Goal: Task Accomplishment & Management: Use online tool/utility

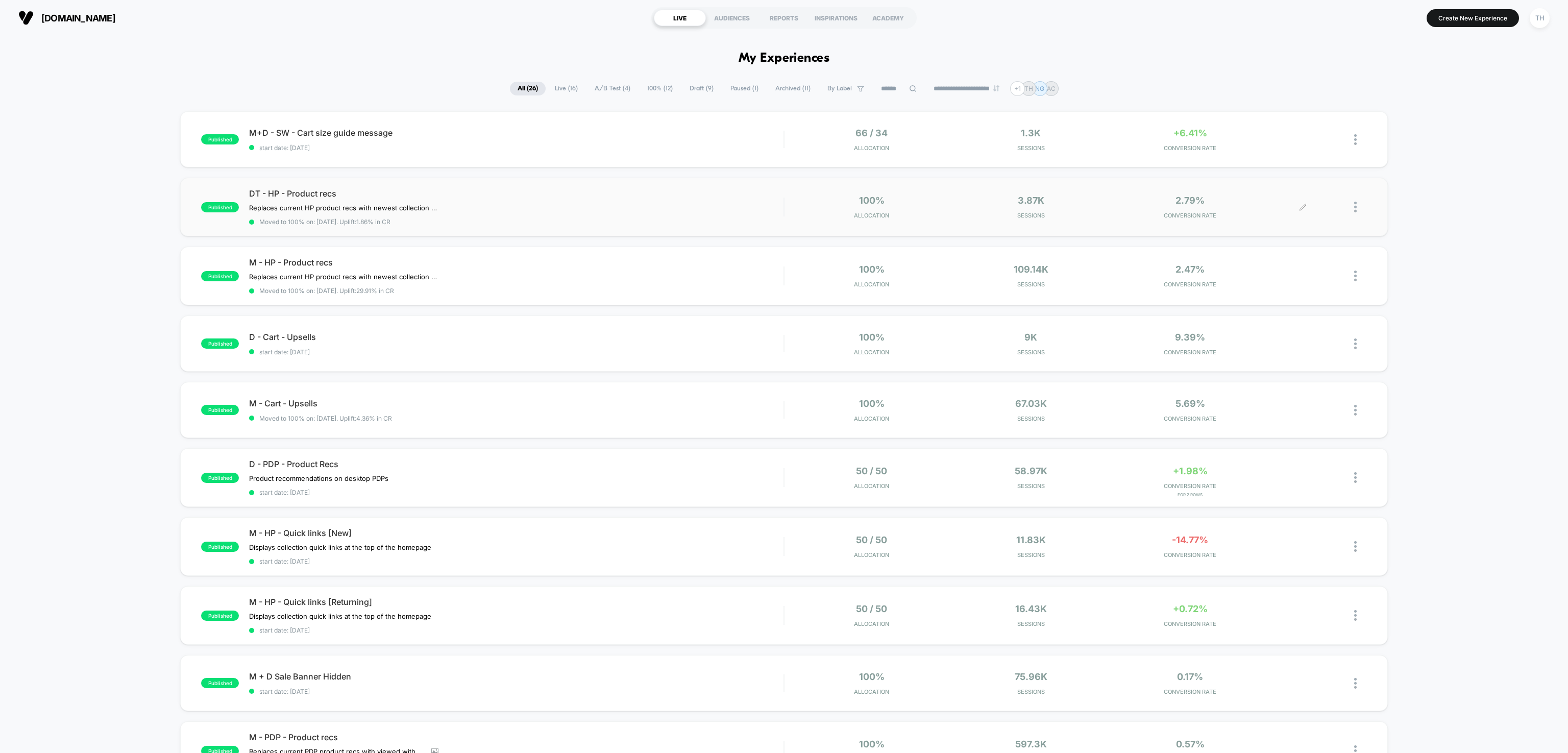
click at [1299, 206] on icon at bounding box center [1303, 207] width 8 height 8
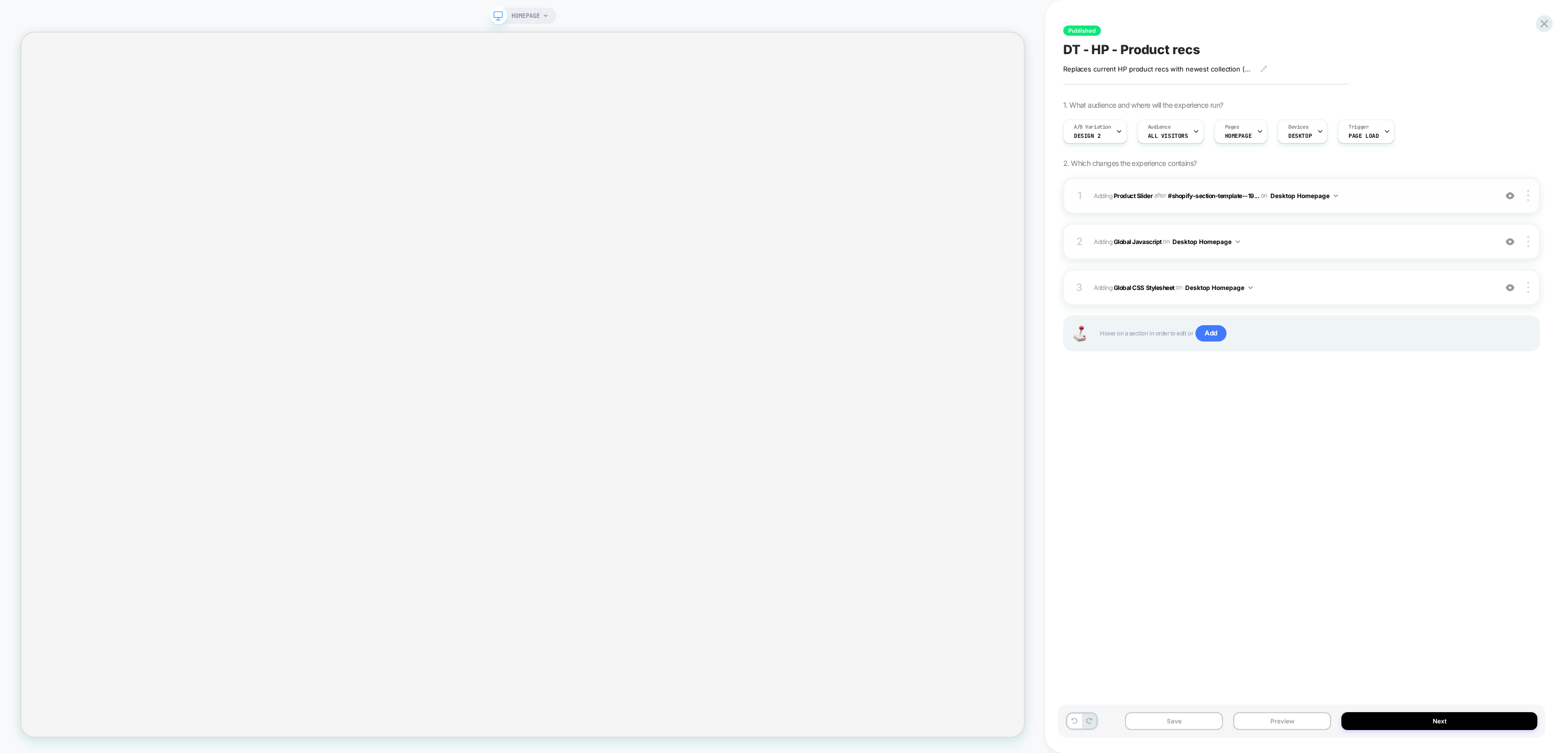
click at [1133, 199] on span "#_loomi_addon_1750704109148 Adding Product Slider AFTER #shopify-section-templa…" at bounding box center [1292, 195] width 397 height 13
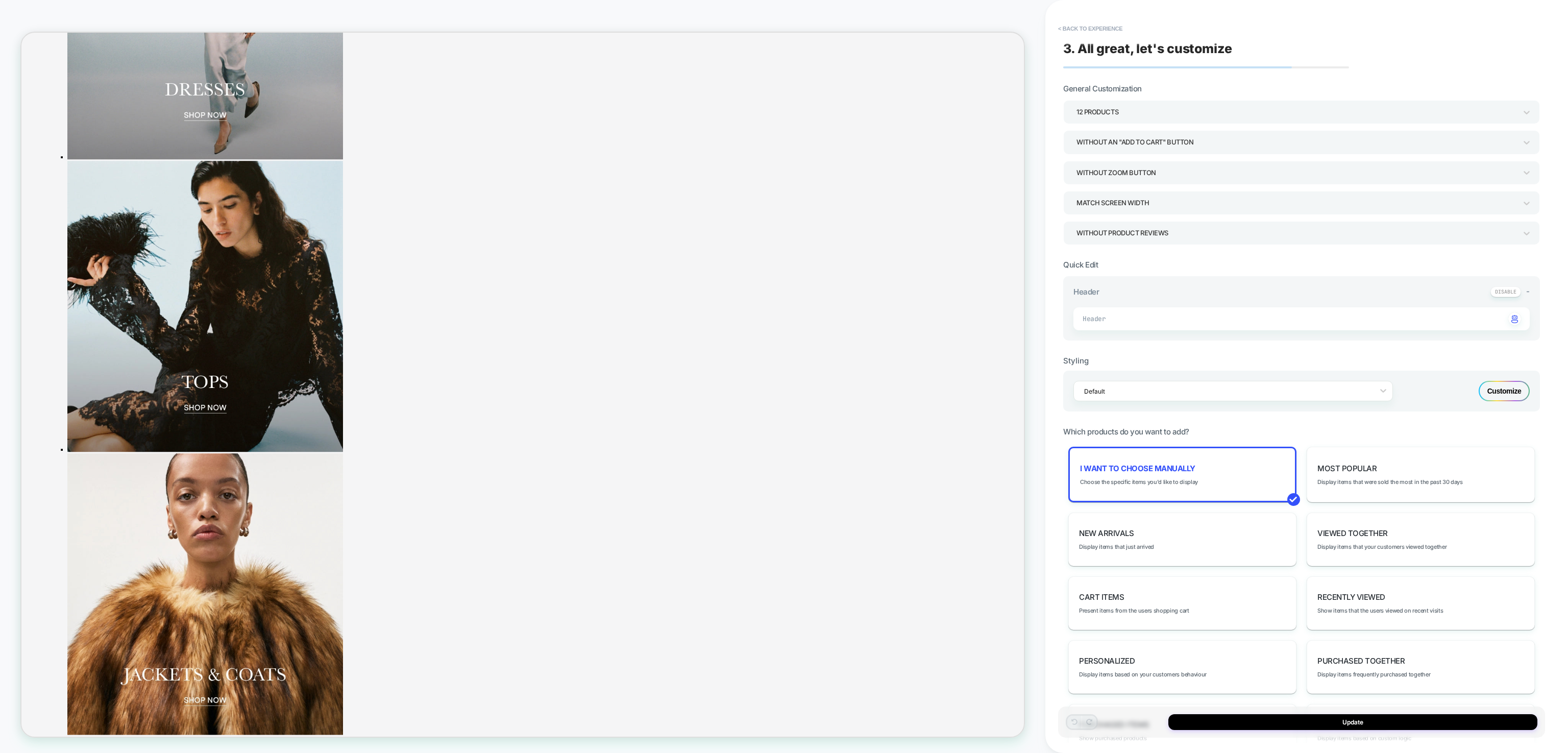
scroll to position [502, 0]
click at [1178, 479] on span "Choose the specific items you'd like to display" at bounding box center [1139, 482] width 118 height 7
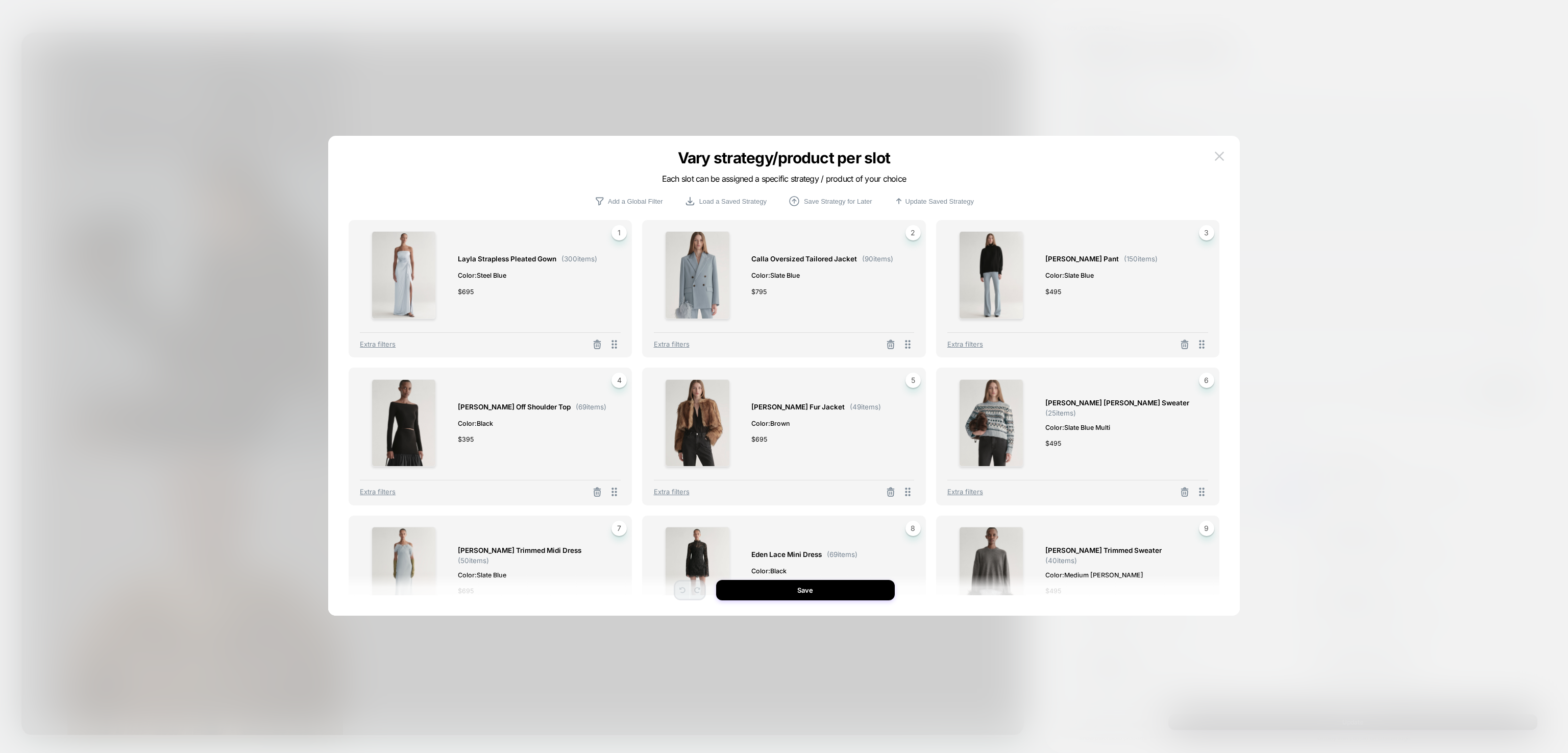
drag, startPoint x: 873, startPoint y: 533, endPoint x: 852, endPoint y: 514, distance: 28.3
click at [852, 514] on div "Layla Strapless Pleated Gown ( 300 items) Color: Steel Blue $ 695 1 Extra filte…" at bounding box center [784, 407] width 871 height 375
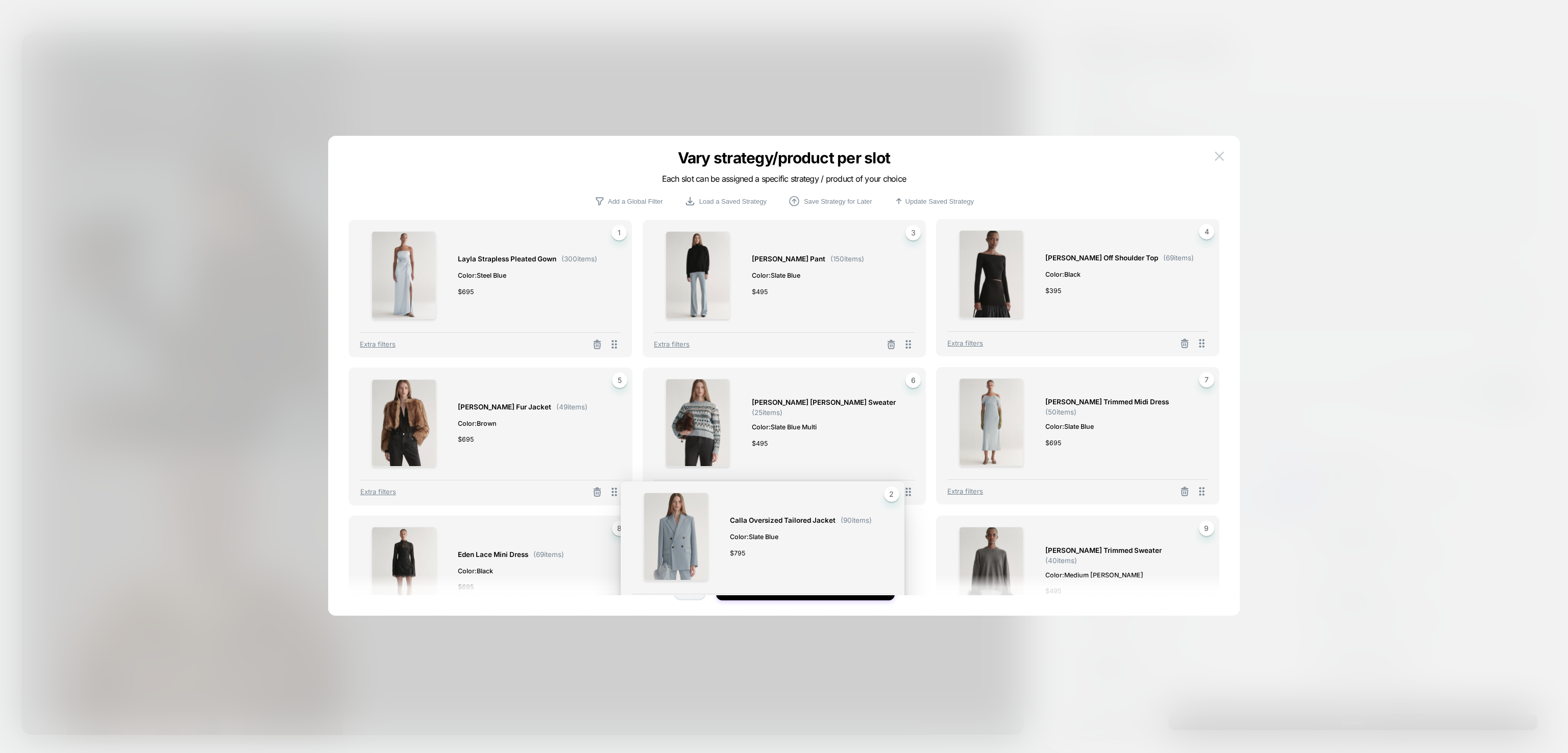
drag, startPoint x: 905, startPoint y: 346, endPoint x: 884, endPoint y: 608, distance: 262.8
click at [884, 608] on div "Layla Strapless Pleated Gown ( 300 items) Color: Steel Blue $ 695 1 Extra filte…" at bounding box center [783, 380] width 881 height 469
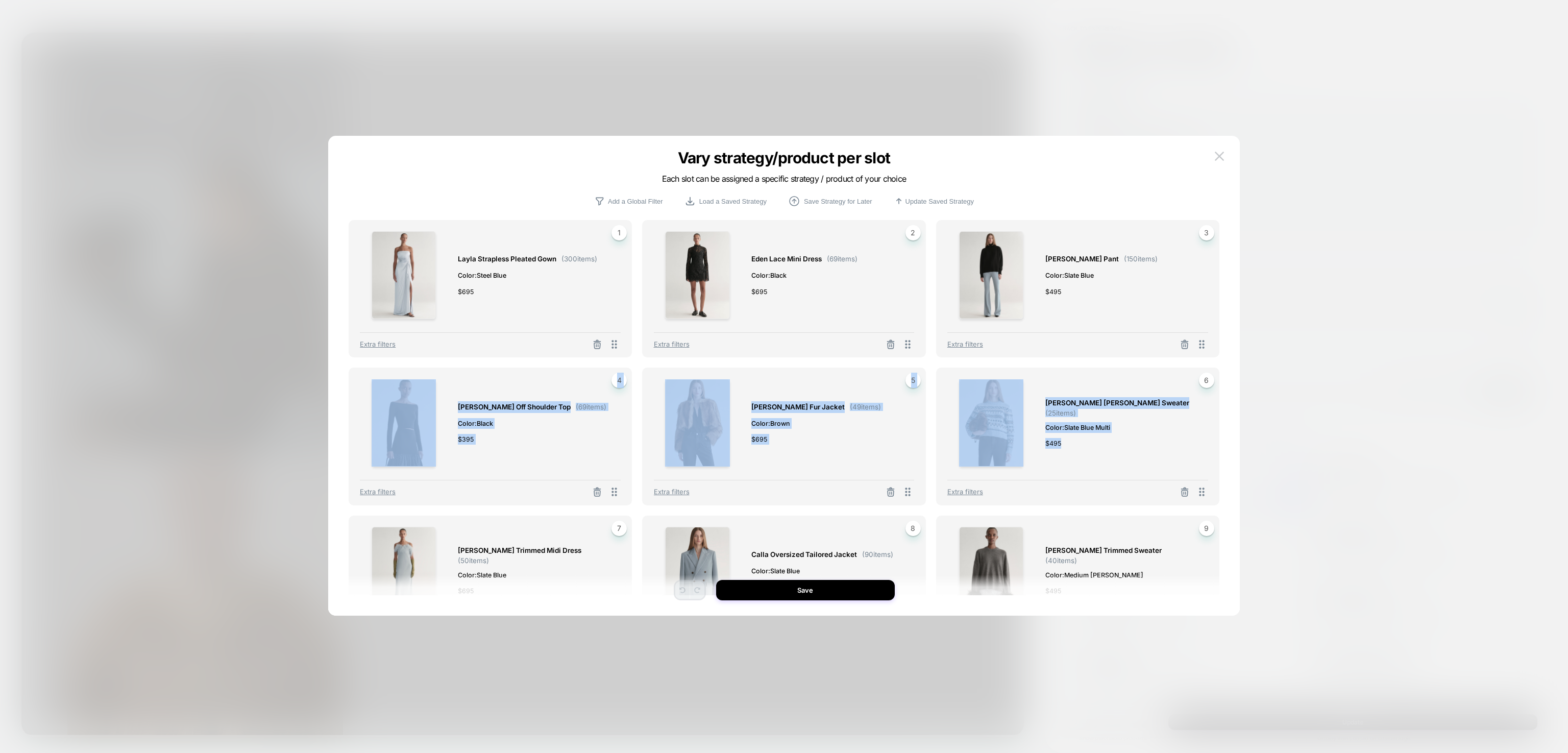
drag, startPoint x: 1209, startPoint y: 346, endPoint x: 1209, endPoint y: 336, distance: 10.0
click at [1191, 459] on div "Layla Strapless Pleated Gown ( 300 items) Color: Steel Blue $ 695 1 Extra filte…" at bounding box center [784, 407] width 871 height 375
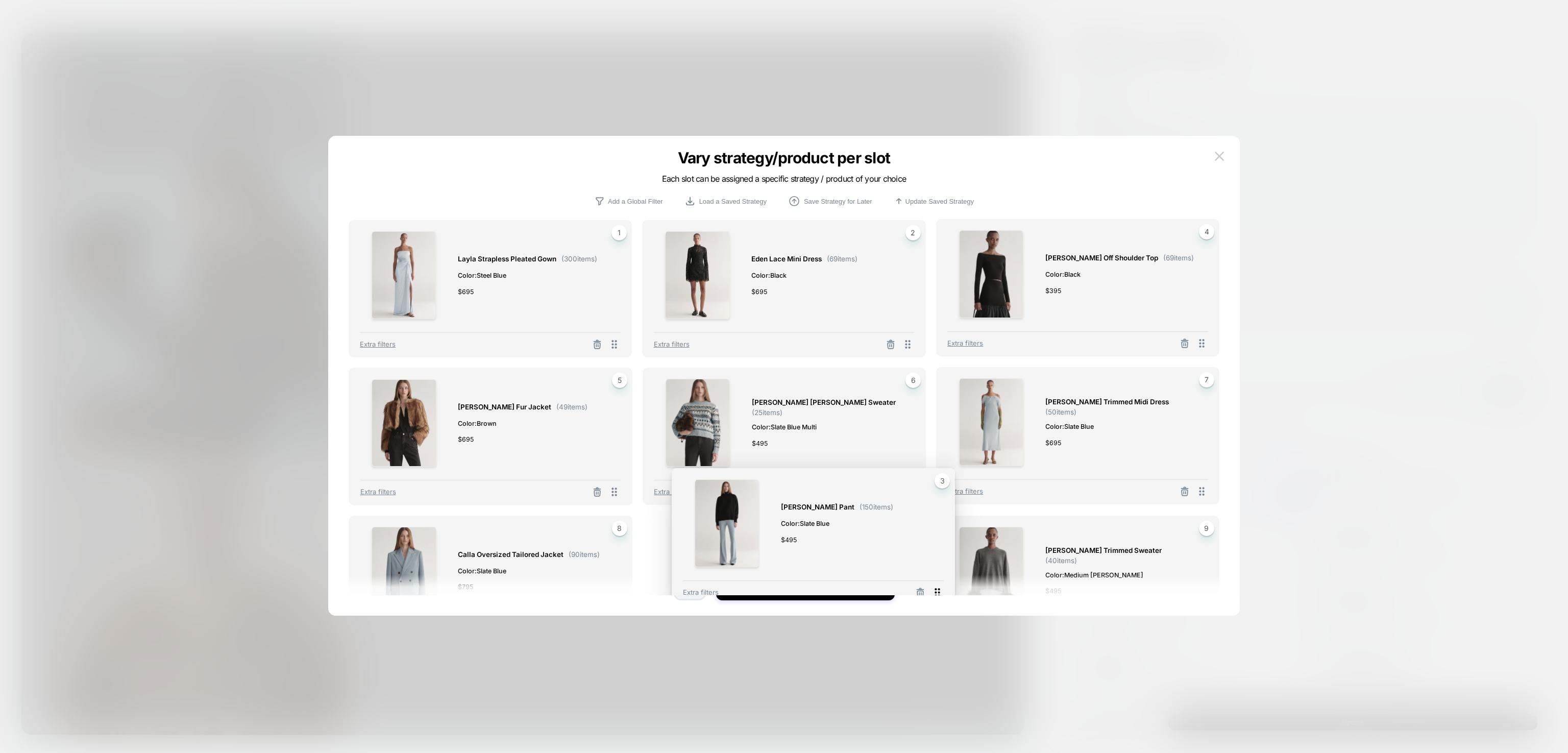
drag, startPoint x: 1206, startPoint y: 343, endPoint x: 941, endPoint y: 591, distance: 362.9
click at [941, 591] on icon at bounding box center [937, 592] width 13 height 13
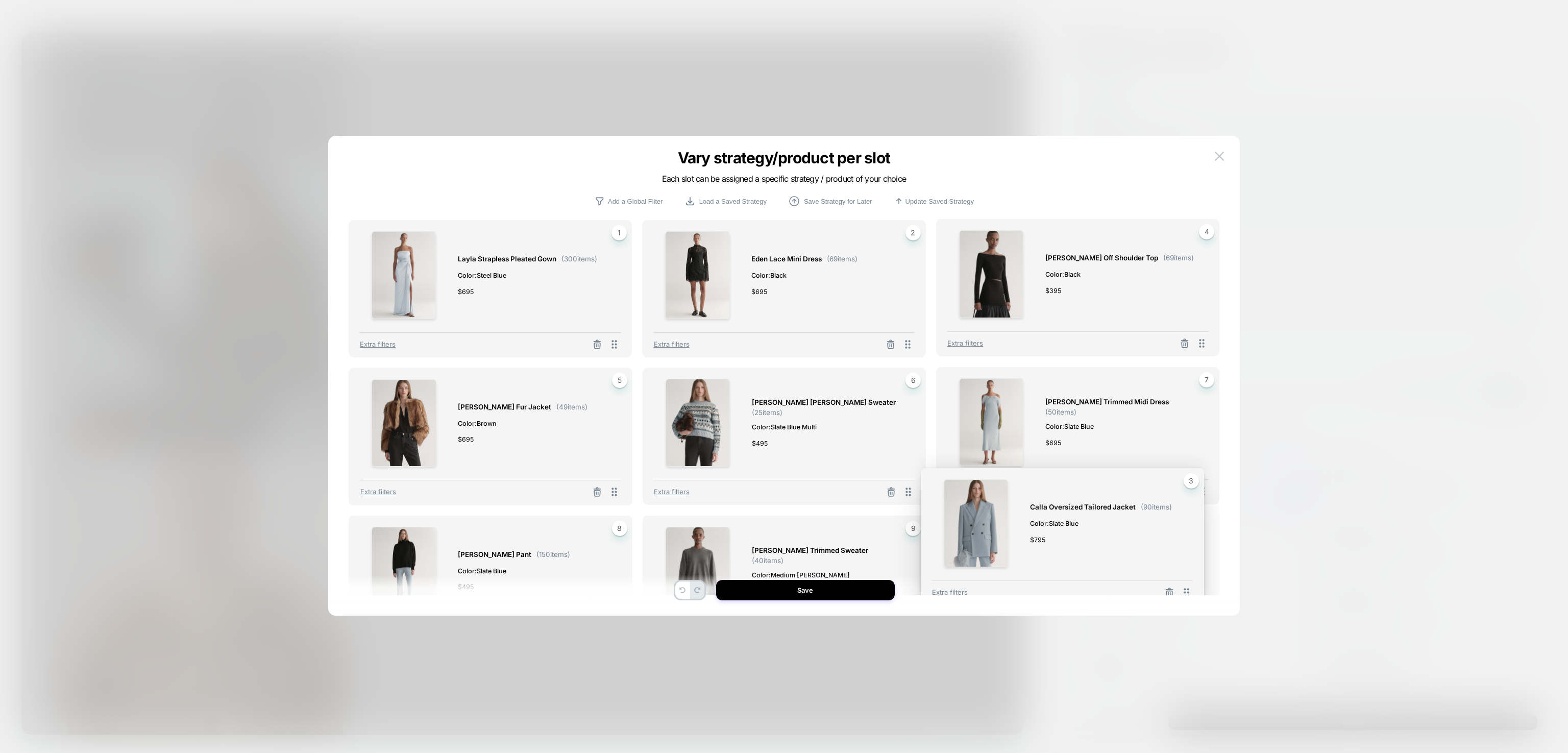
drag, startPoint x: 1201, startPoint y: 347, endPoint x: 1186, endPoint y: 595, distance: 248.5
click at [1186, 595] on div "Vary strategy/product per slot Each slot can be assigned a specific strategy / …" at bounding box center [784, 380] width 912 height 469
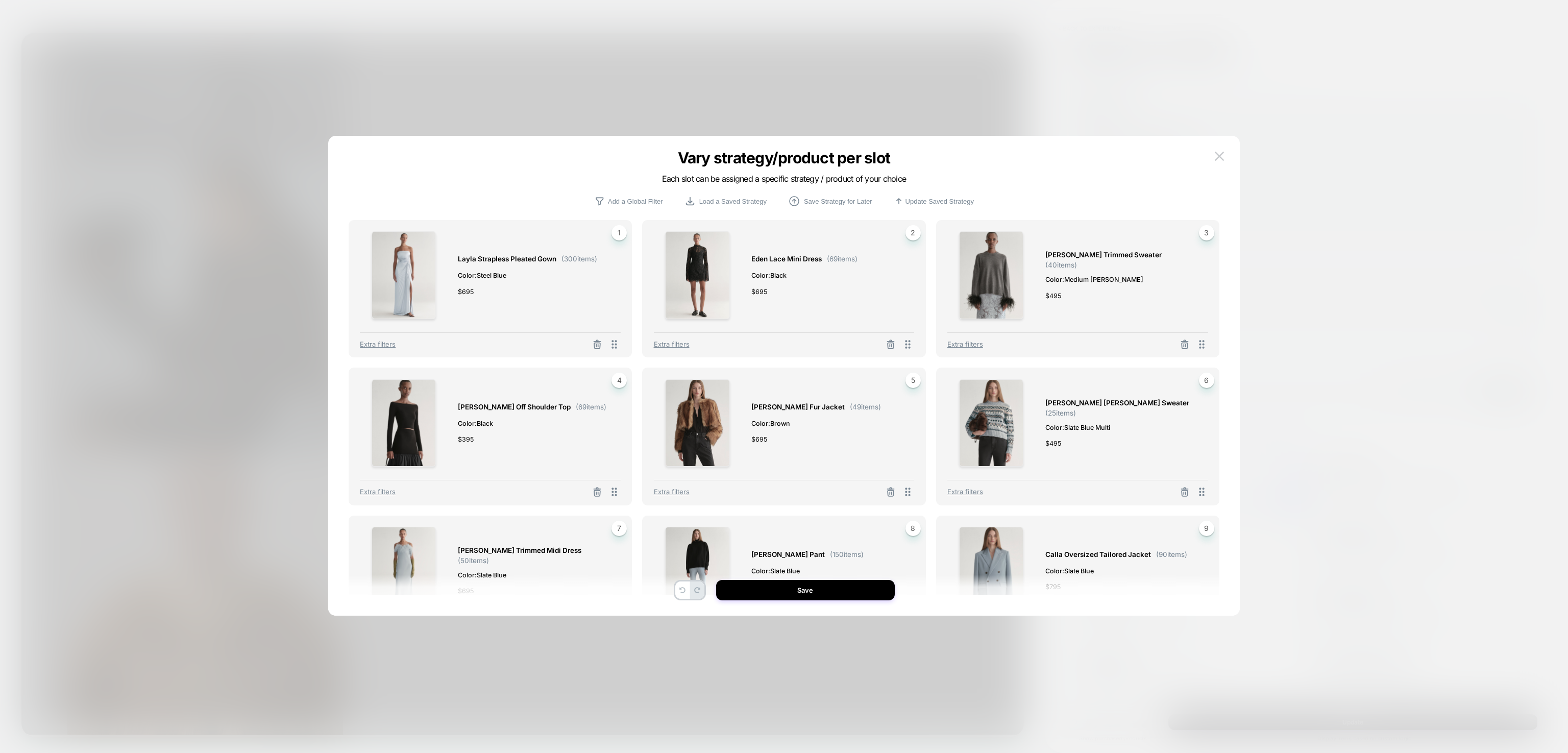
scroll to position [235, 0]
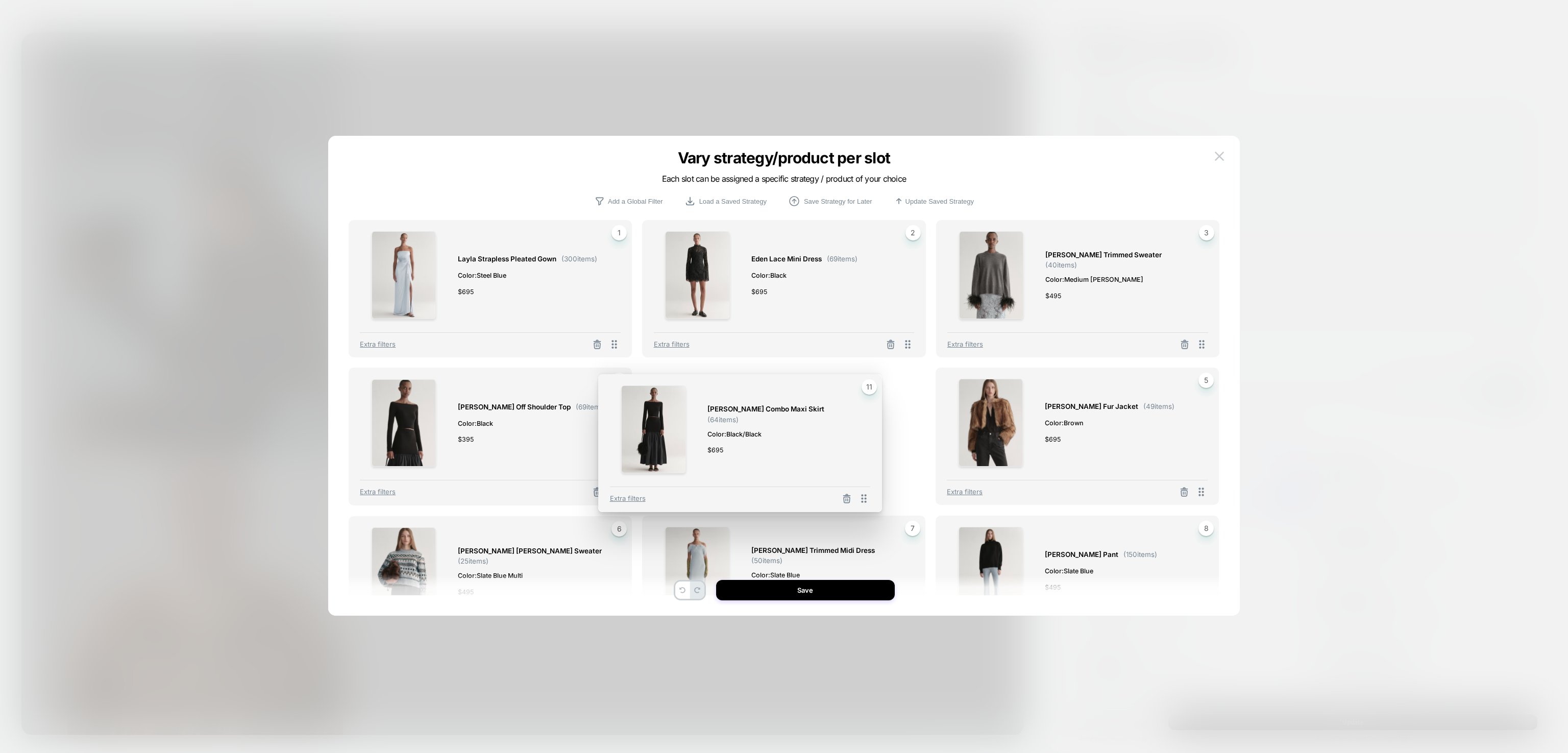
drag, startPoint x: 909, startPoint y: 558, endPoint x: 863, endPoint y: 267, distance: 294.6
click at [863, 267] on div "Layla Strapless Pleated Gown ( 300 items) Color: Steel Blue $ 695 1 Extra filte…" at bounding box center [784, 523] width 871 height 606
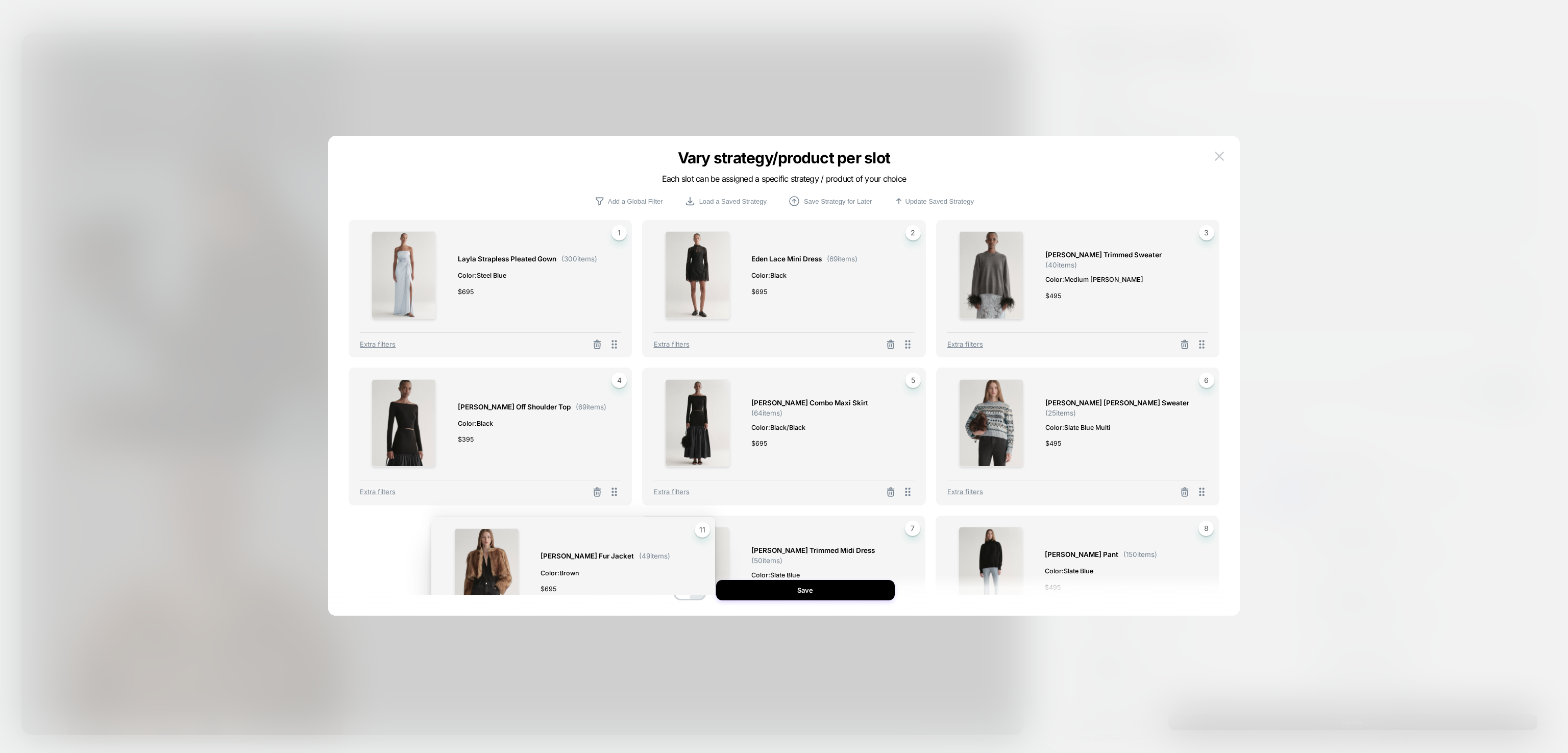
drag, startPoint x: 909, startPoint y: 552, endPoint x: 699, endPoint y: 406, distance: 255.8
click at [699, 406] on div "Layla Strapless Pleated Gown ( 300 items) Color: Steel Blue $ 695 1 Extra filte…" at bounding box center [784, 523] width 871 height 606
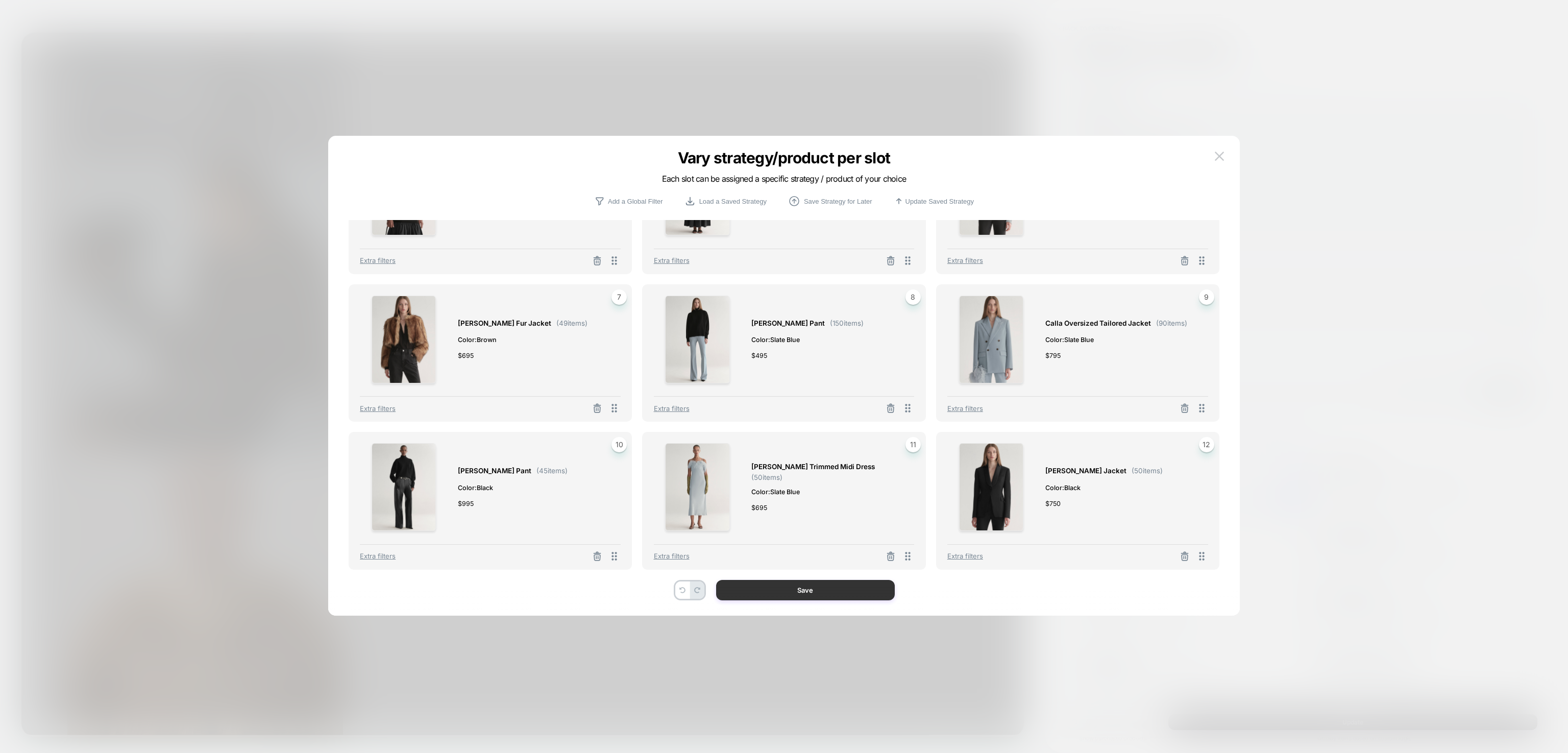
click at [866, 591] on button "Save" at bounding box center [805, 590] width 178 height 21
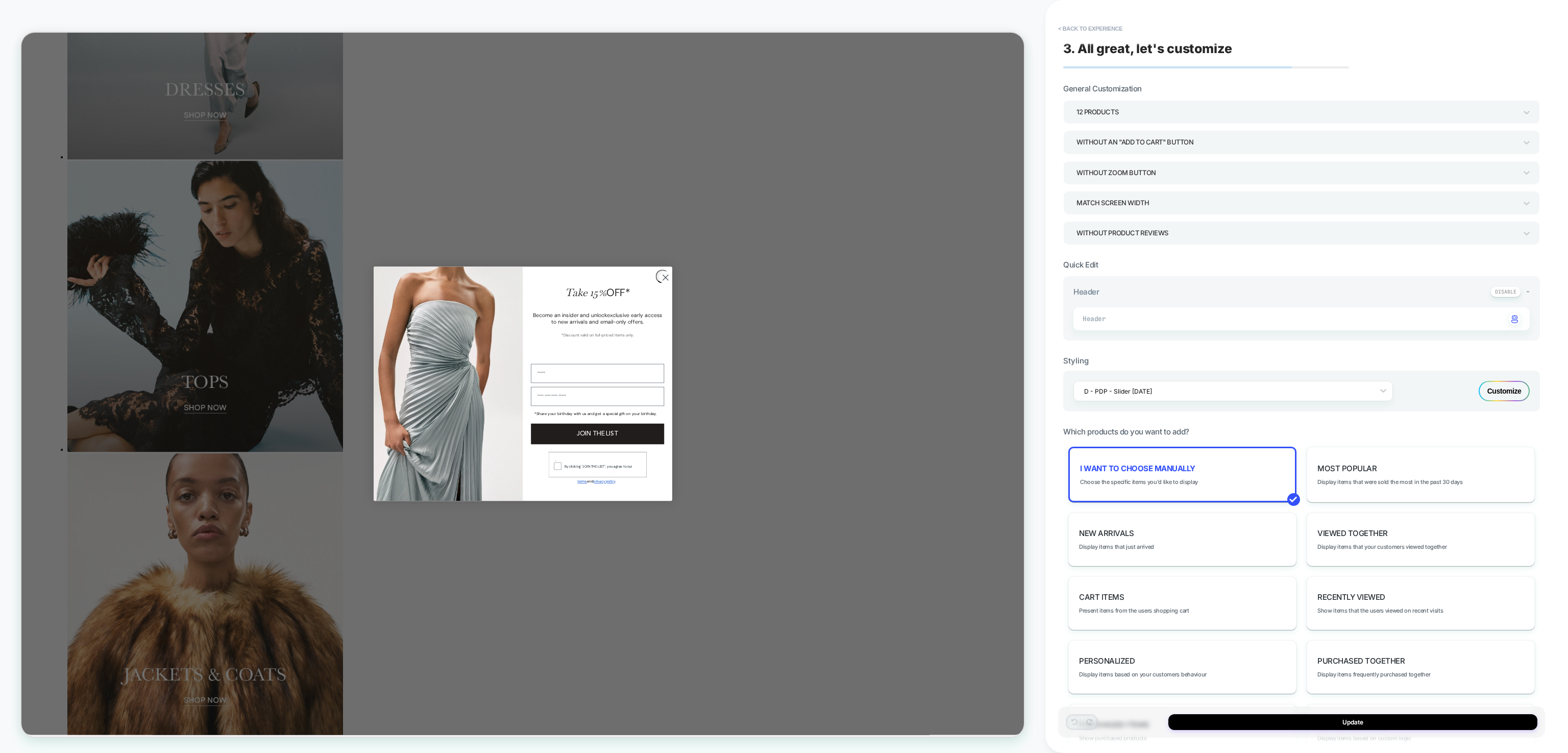
click at [876, 366] on circle "Close dialog" at bounding box center [880, 359] width 17 height 17
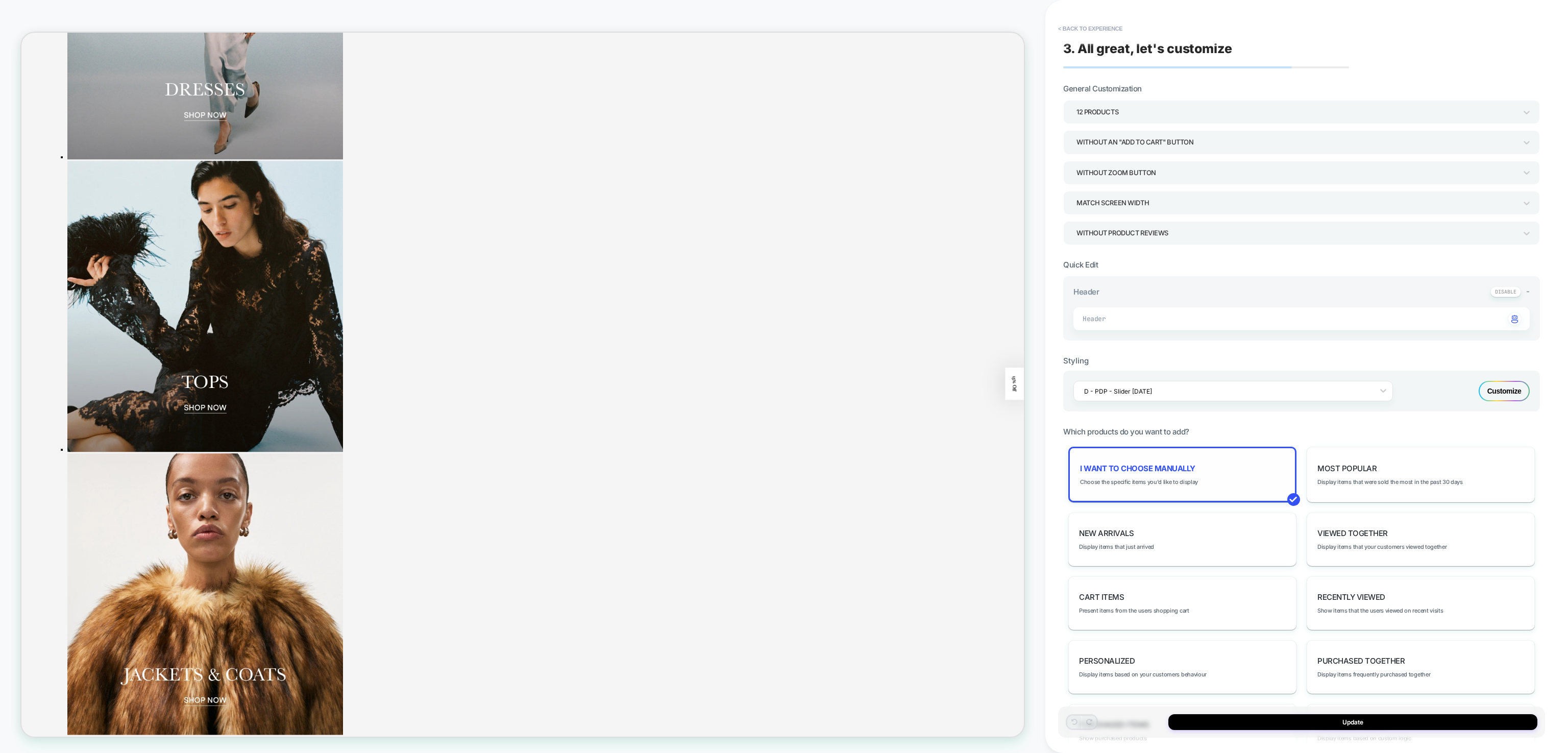
click at [1215, 477] on div "I want to choose manually Choose the specific items you'd like to display" at bounding box center [1182, 474] width 228 height 55
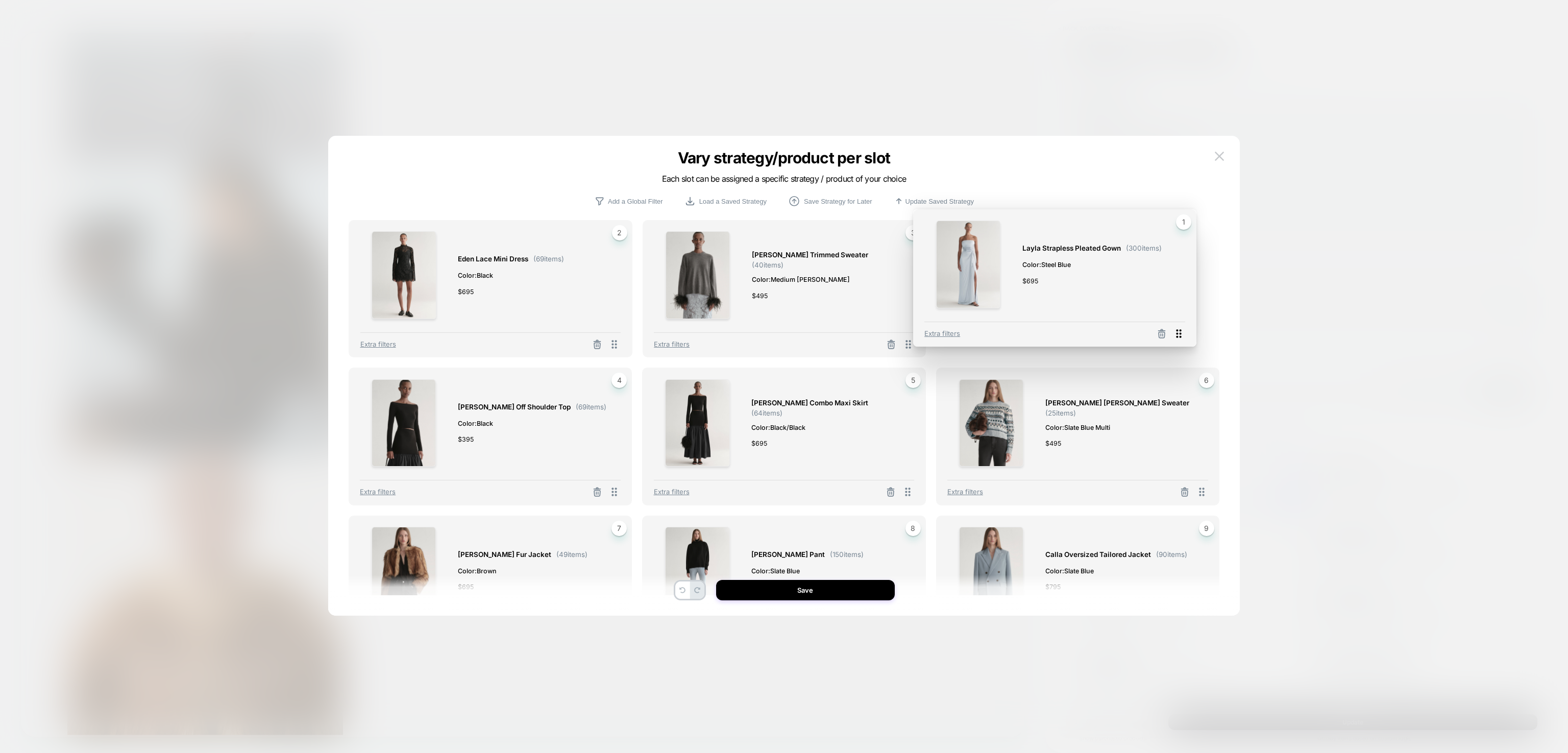
drag, startPoint x: 615, startPoint y: 343, endPoint x: 1179, endPoint y: 332, distance: 564.1
click at [1179, 332] on icon at bounding box center [1178, 334] width 13 height 13
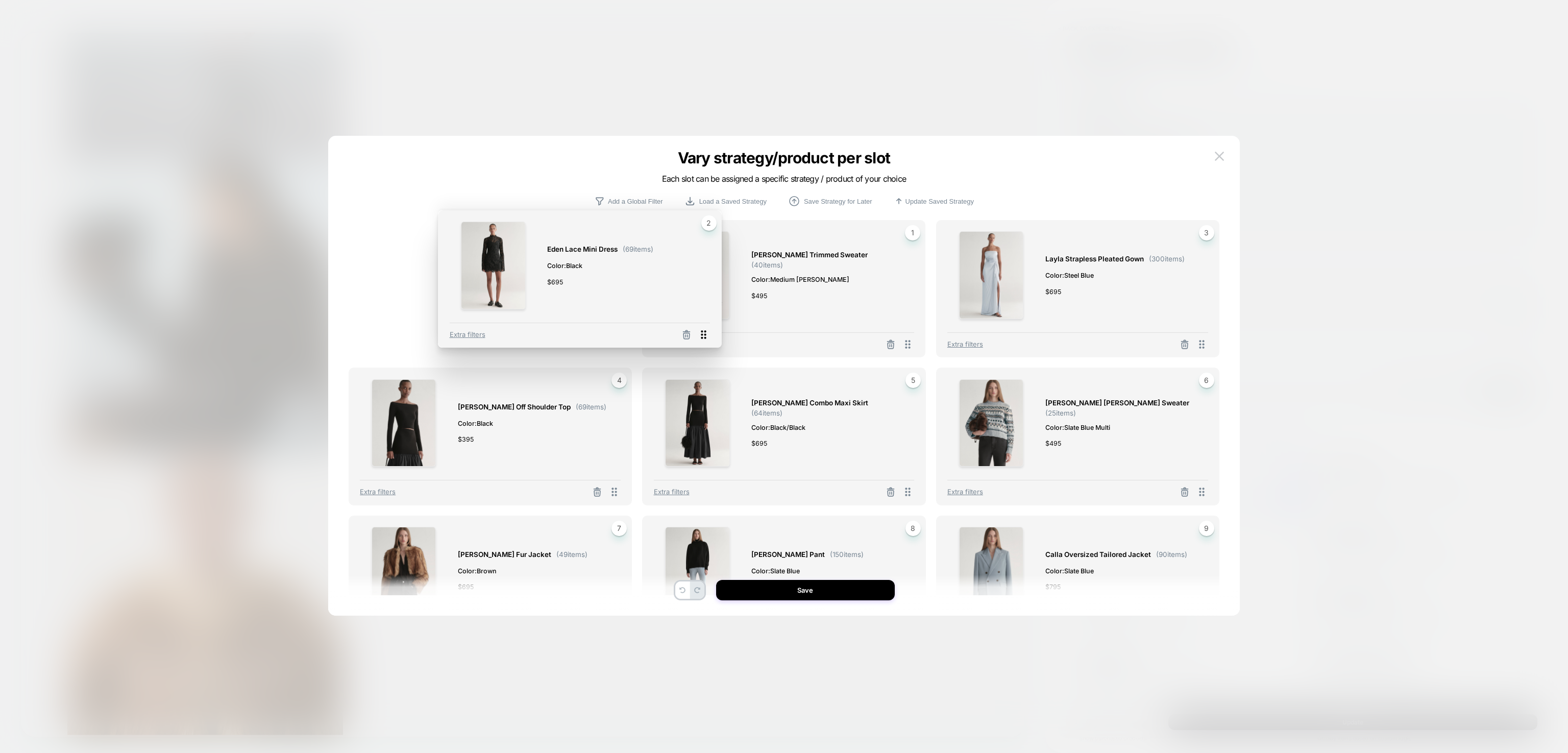
drag, startPoint x: 909, startPoint y: 342, endPoint x: 700, endPoint y: 332, distance: 209.2
click at [700, 332] on icon at bounding box center [703, 334] width 13 height 13
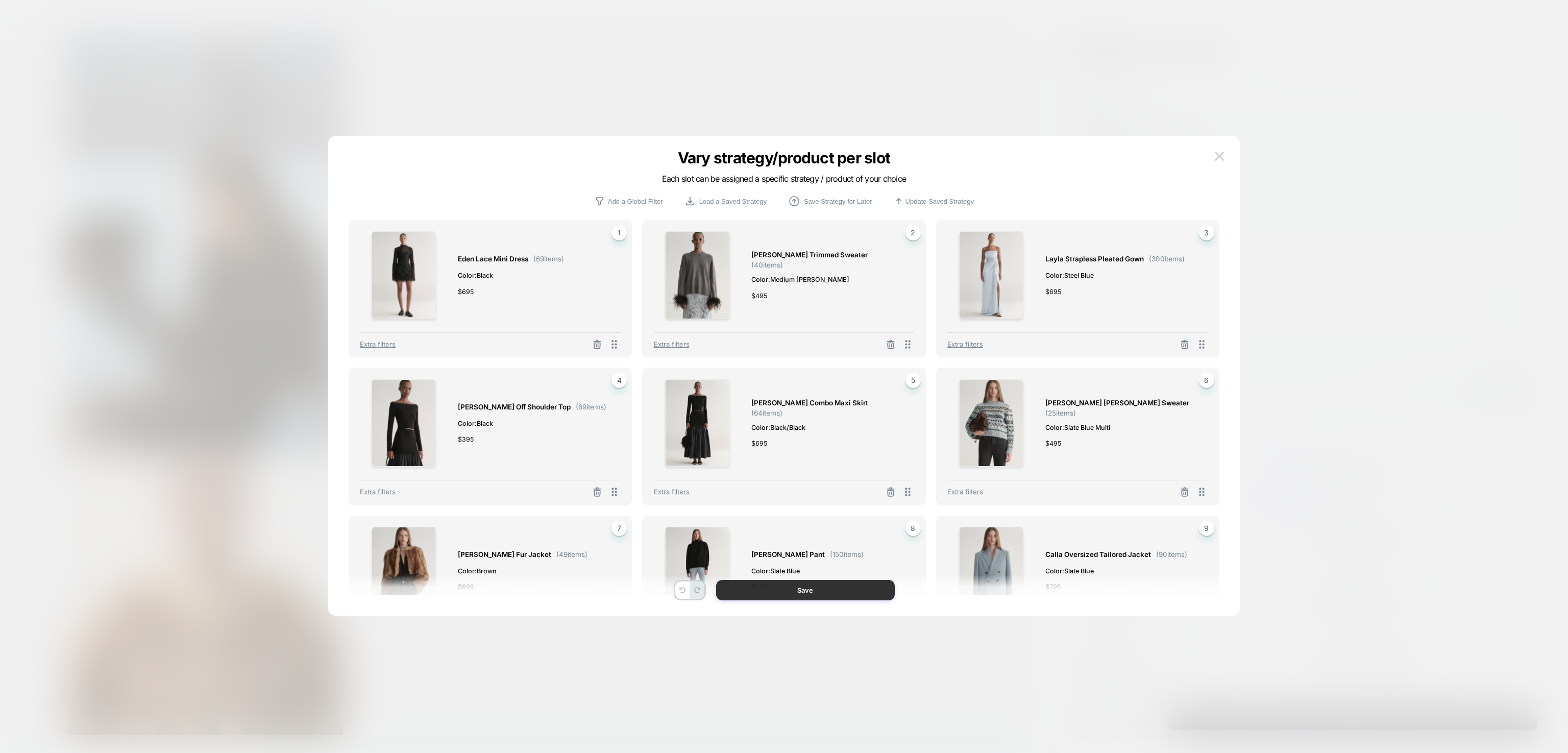
click at [801, 585] on button "Save" at bounding box center [805, 590] width 178 height 21
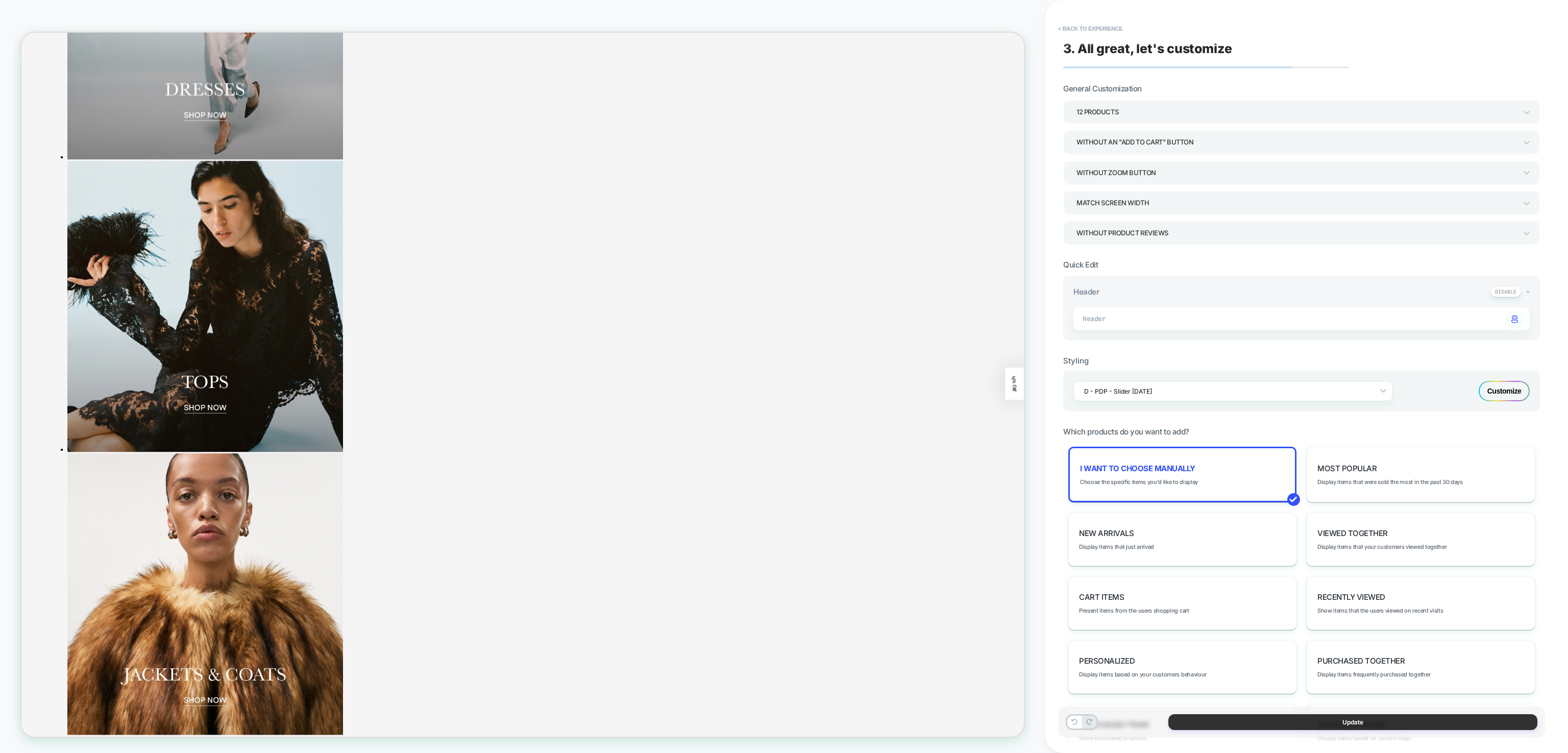
click at [1284, 722] on button "Update" at bounding box center [1353, 722] width 369 height 16
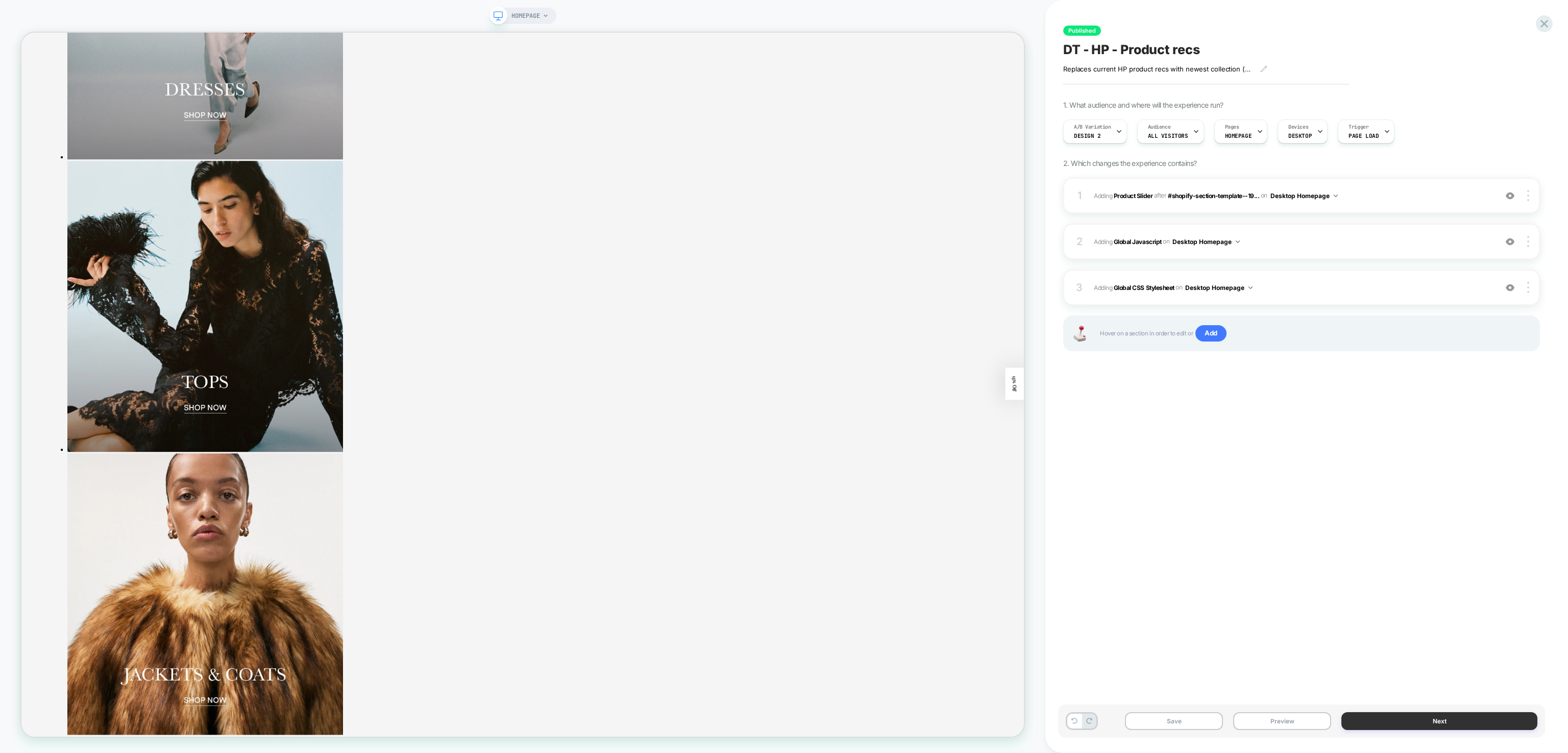
click at [1374, 724] on button "Next" at bounding box center [1440, 721] width 196 height 18
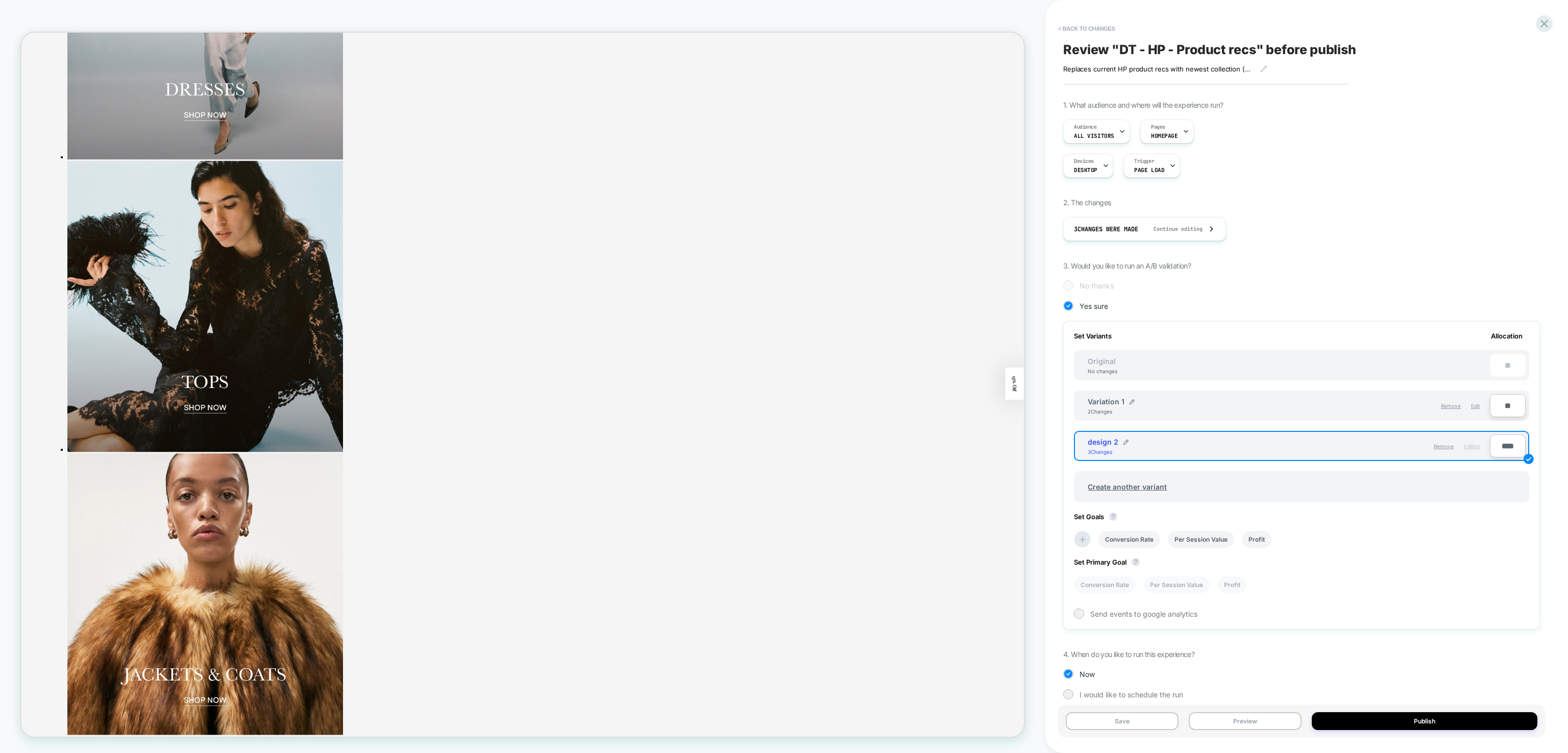
click at [1374, 724] on button "Publish" at bounding box center [1424, 721] width 226 height 18
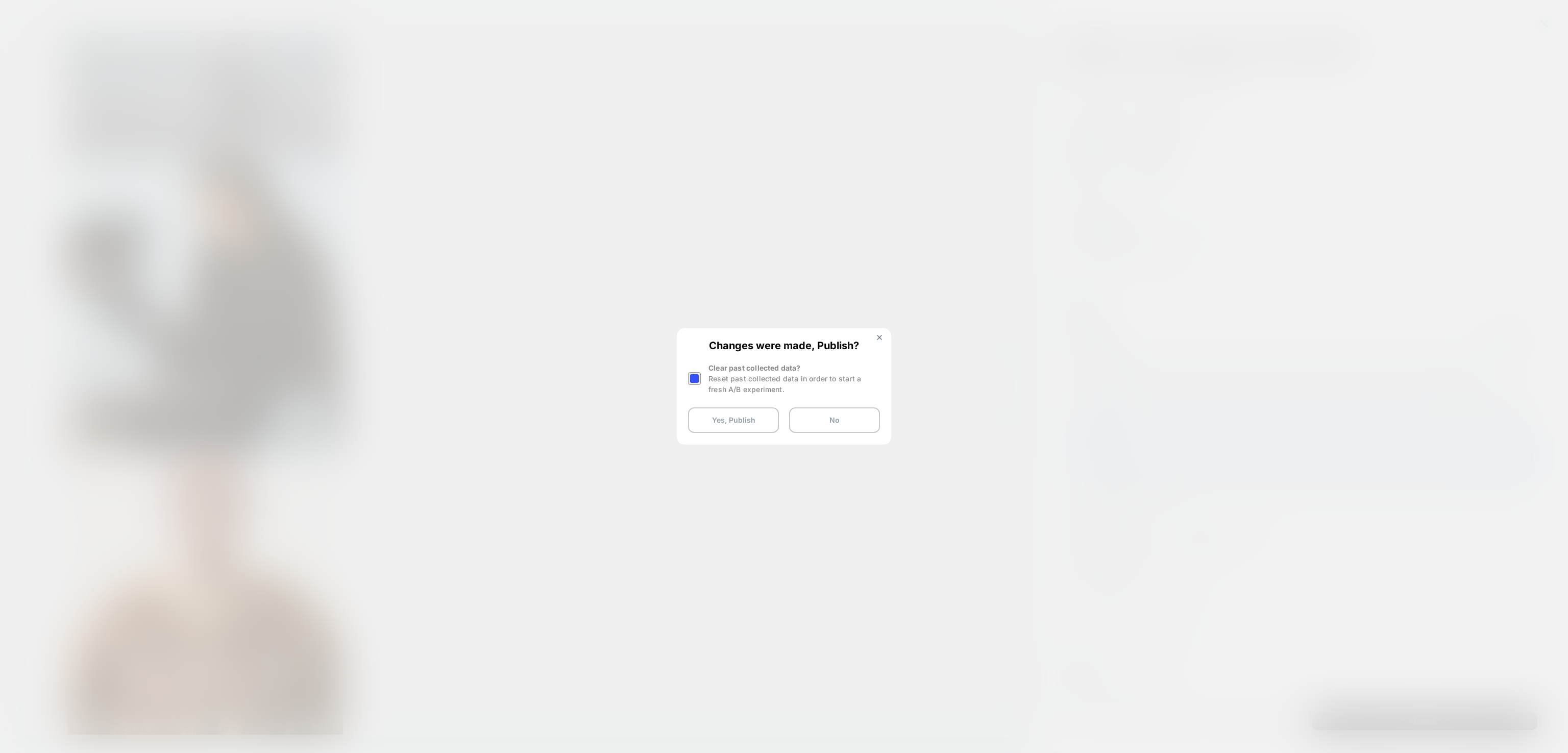
click at [698, 381] on div at bounding box center [694, 378] width 13 height 13
click at [710, 418] on button "Yes, Publish" at bounding box center [733, 420] width 91 height 26
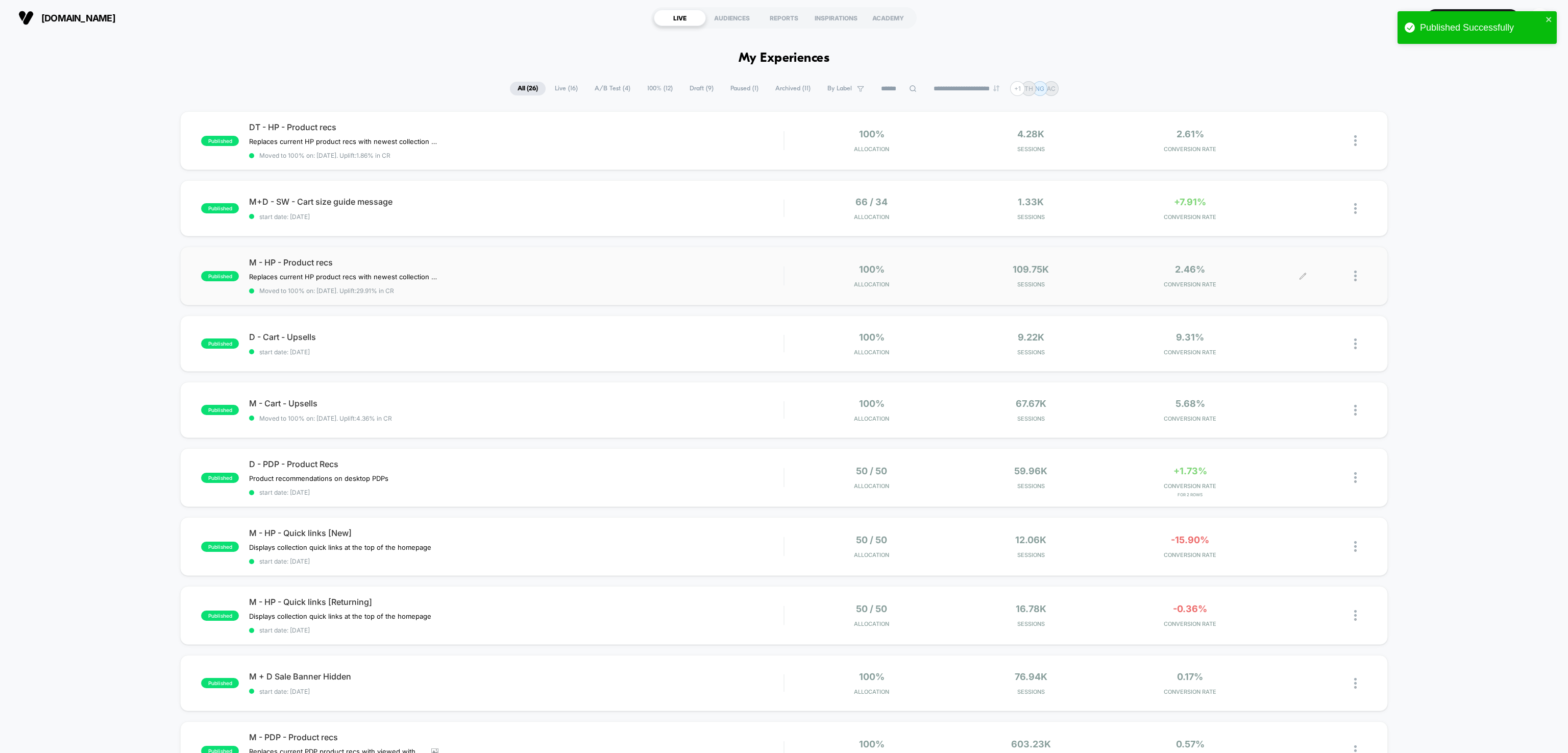
click at [1301, 276] on icon at bounding box center [1303, 276] width 8 height 8
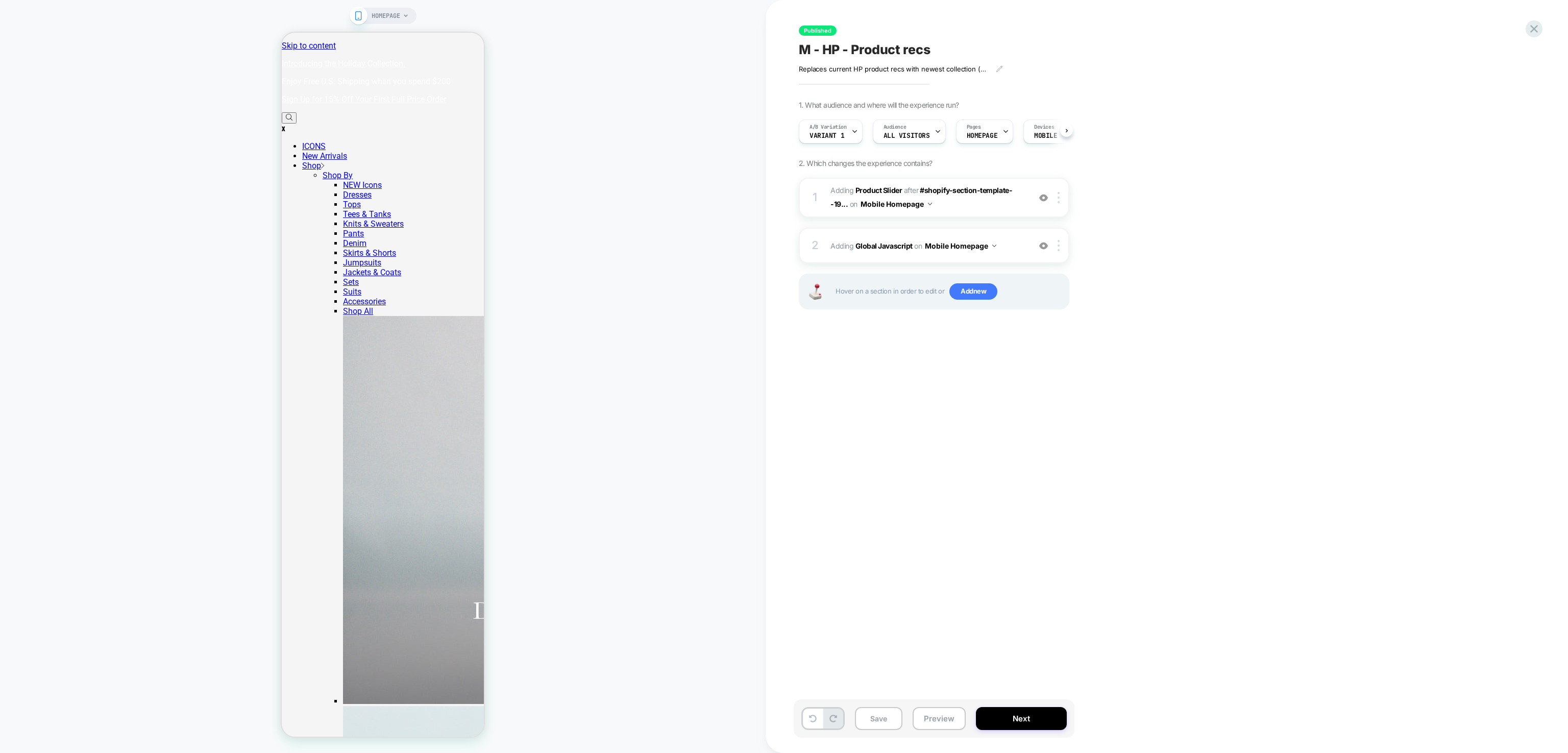
scroll to position [0, 1]
click at [881, 186] on b "Product Slider" at bounding box center [878, 190] width 46 height 9
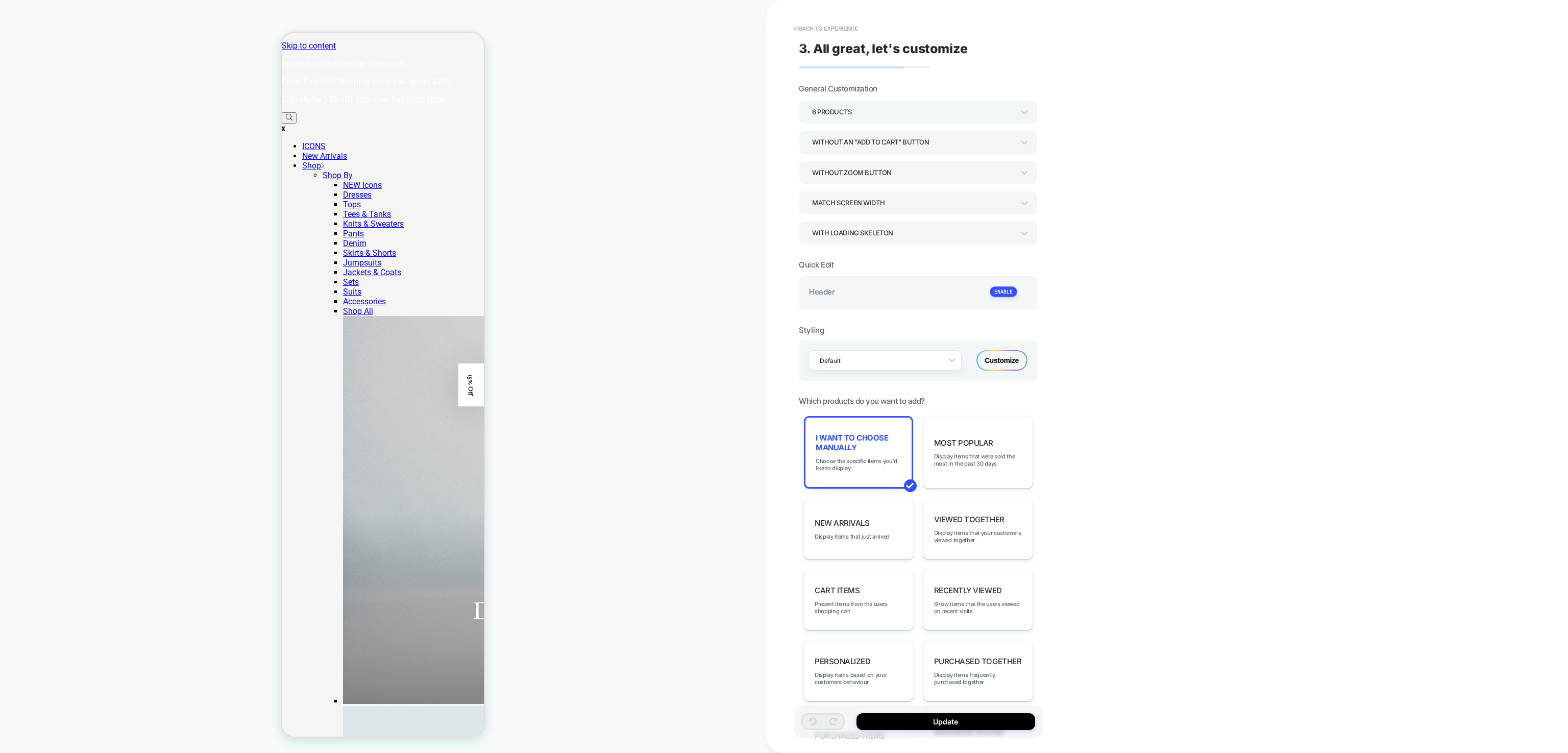
scroll to position [97, 0]
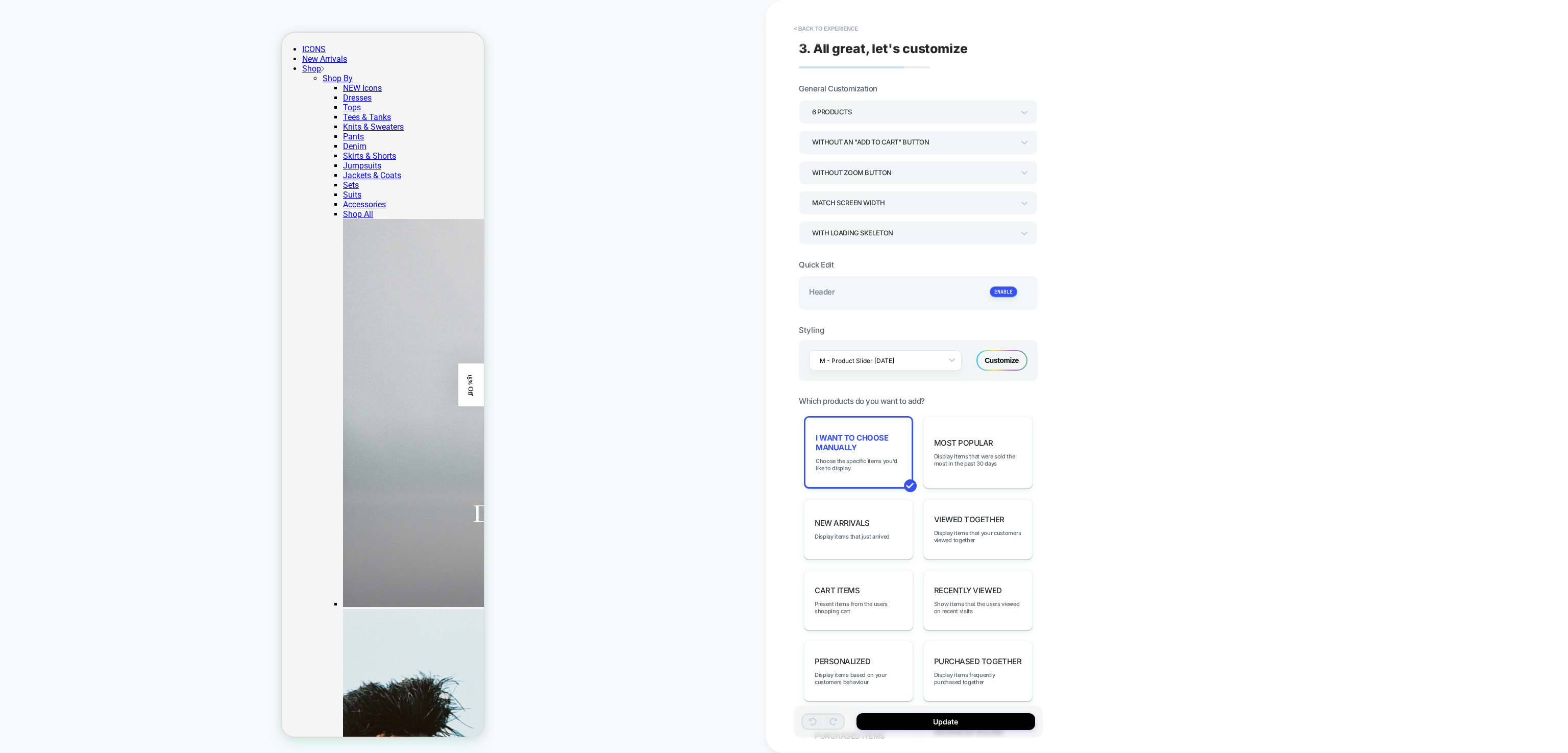
click at [1549, 16] on div "**********" at bounding box center [1167, 376] width 802 height 753
click at [802, 27] on button "< Back to experience" at bounding box center [826, 29] width 74 height 16
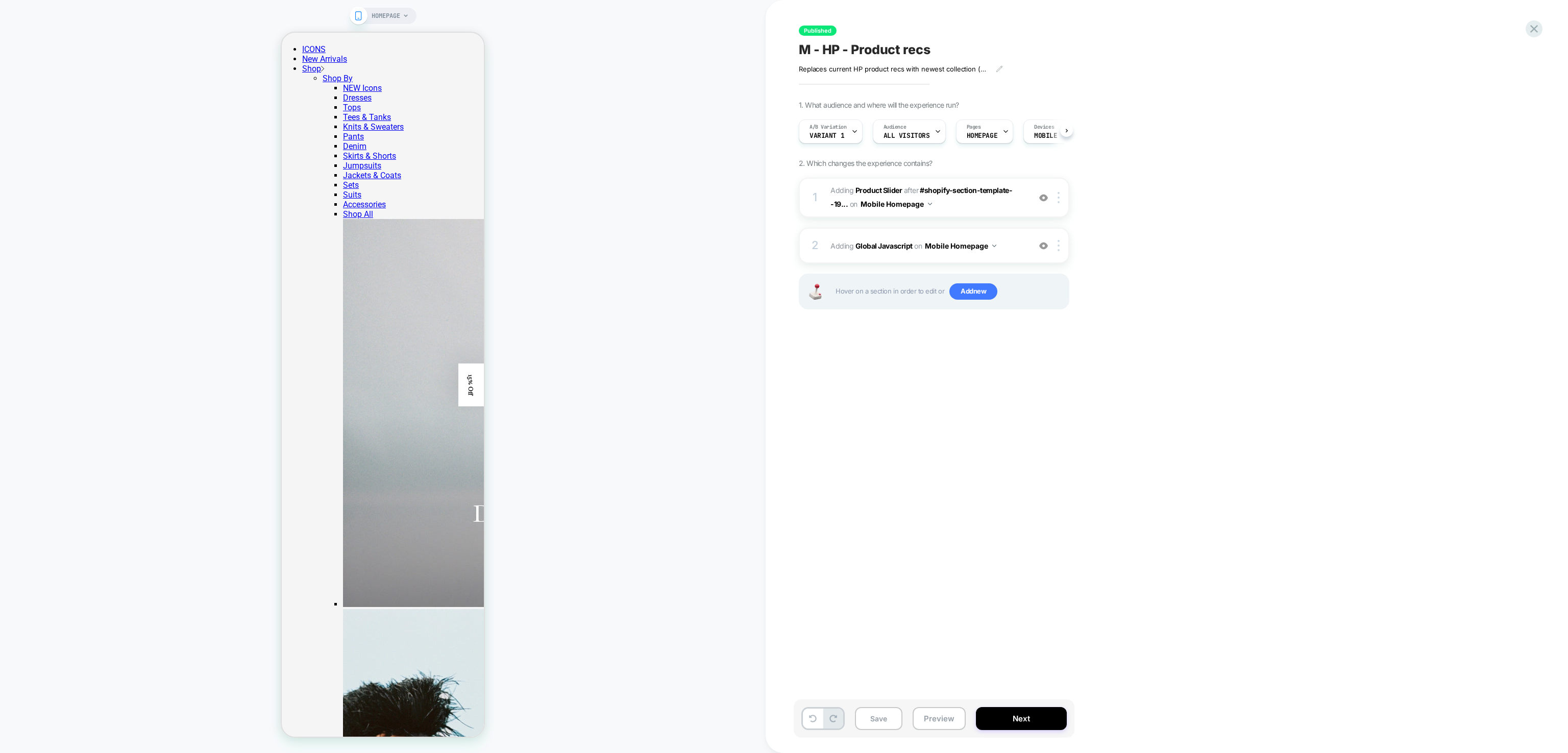
scroll to position [0, 1]
click at [1535, 27] on icon at bounding box center [1534, 29] width 8 height 8
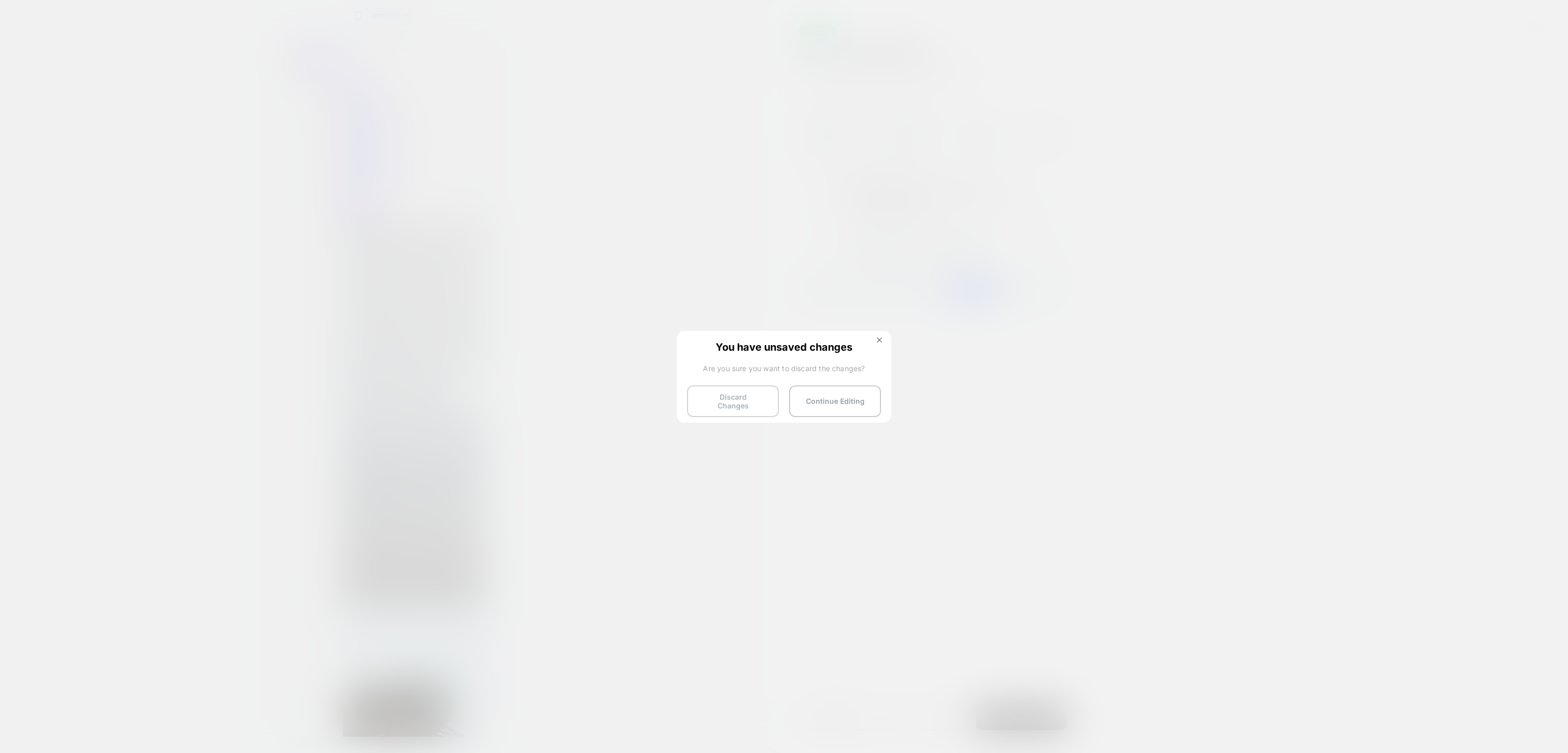
click at [749, 403] on button "Discard Changes" at bounding box center [733, 401] width 92 height 32
